Goal: Navigation & Orientation: Find specific page/section

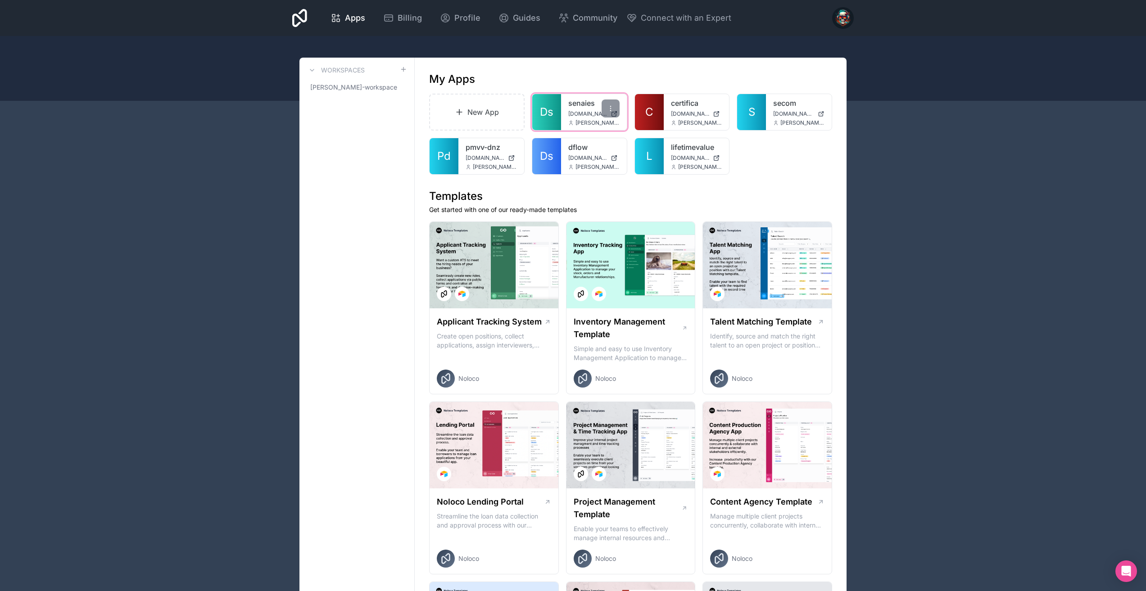
click at [549, 115] on span "Ds" at bounding box center [547, 112] width 14 height 14
click at [656, 160] on link "L" at bounding box center [649, 156] width 29 height 36
